Goal: Use online tool/utility: Utilize a website feature to perform a specific function

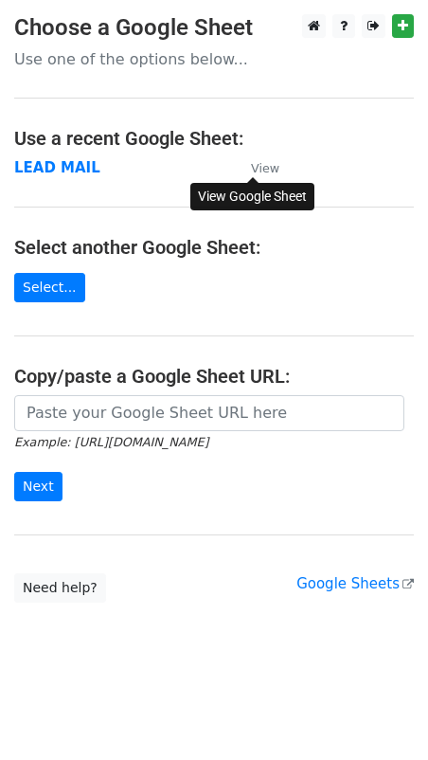
click at [257, 172] on small "View" at bounding box center [265, 168] width 28 height 14
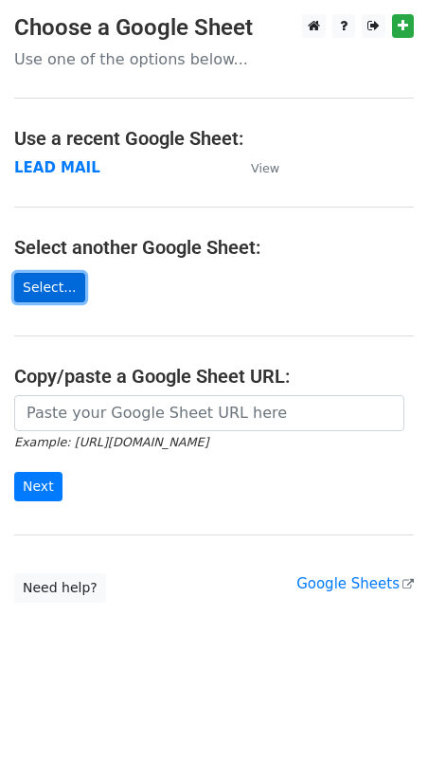
click at [56, 288] on link "Select..." at bounding box center [49, 287] width 71 height 29
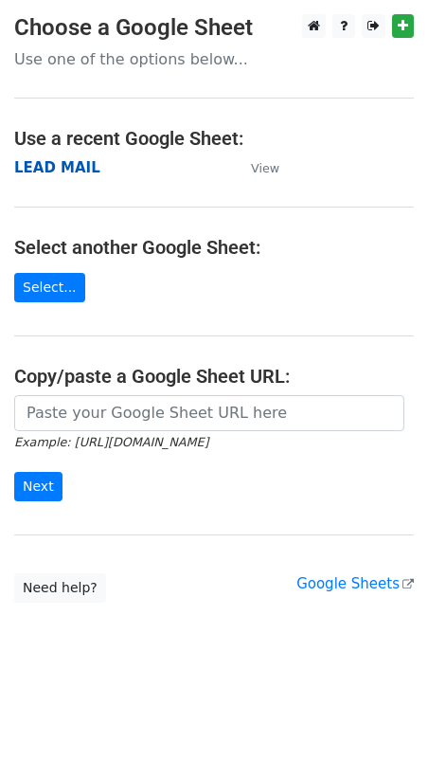
click at [61, 171] on strong "LEAD MAIL" at bounding box center [57, 167] width 86 height 17
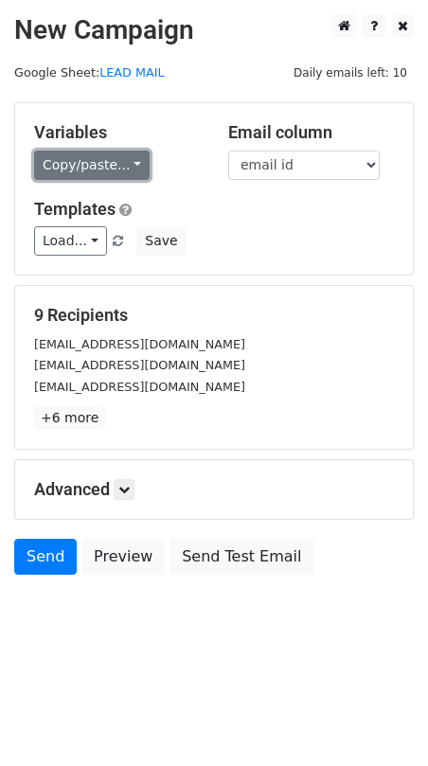
click at [118, 160] on link "Copy/paste..." at bounding box center [92, 165] width 116 height 29
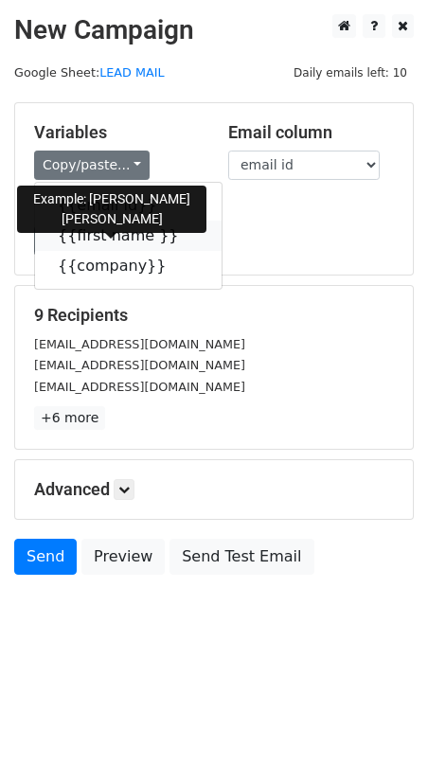
click at [102, 241] on link "{{first name }}" at bounding box center [128, 236] width 187 height 30
